Goal: Information Seeking & Learning: Learn about a topic

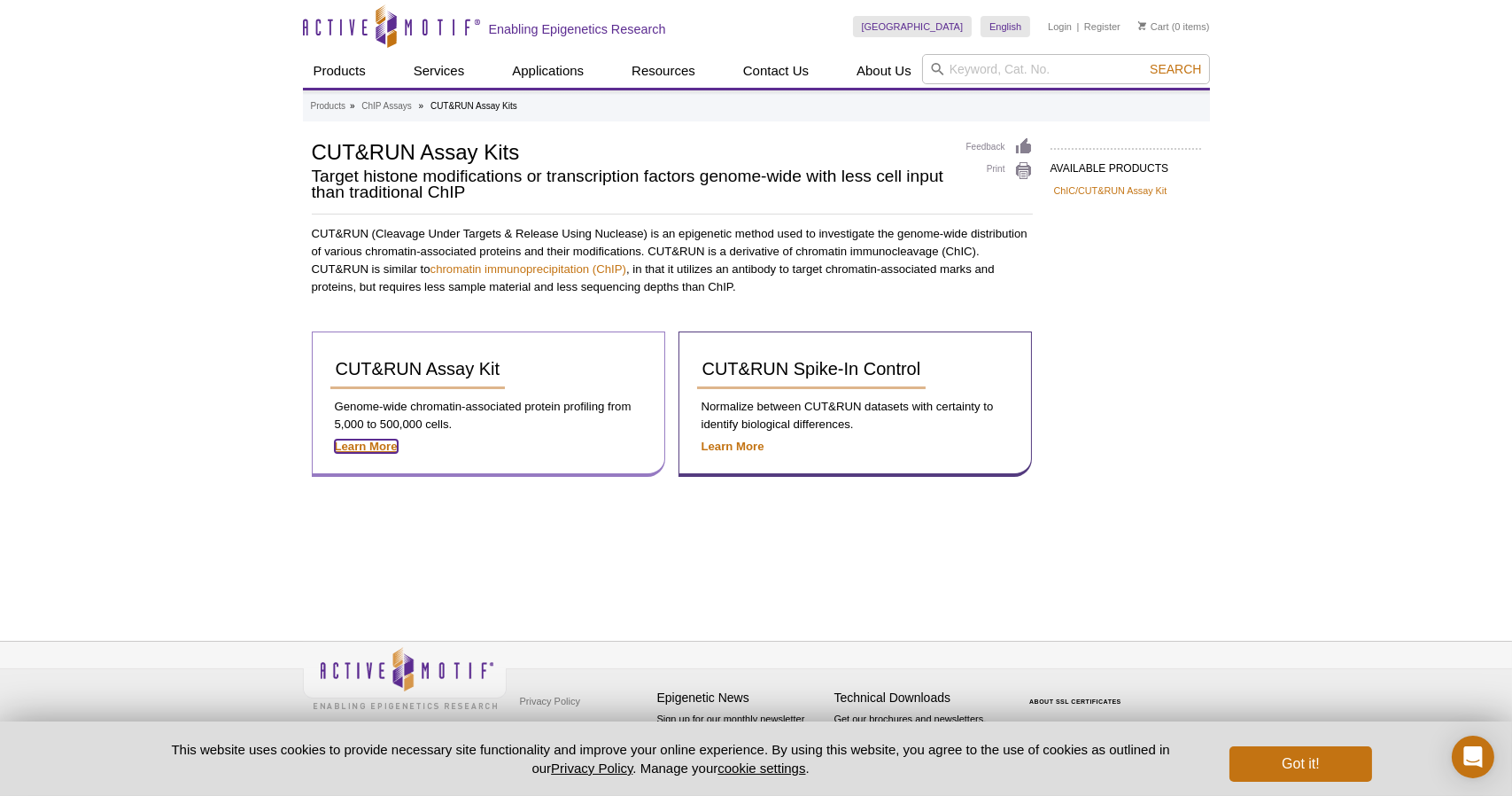
click at [365, 448] on strong "Learn More" at bounding box center [366, 445] width 63 height 13
